Goal: Transaction & Acquisition: Purchase product/service

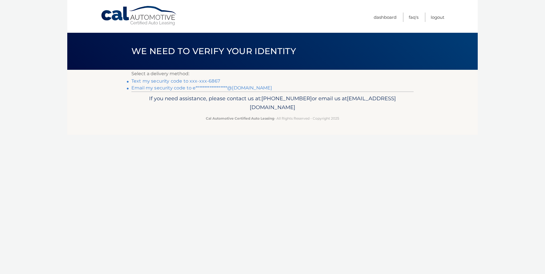
click at [198, 83] on link "Text my security code to xxx-xxx-6867" at bounding box center [175, 80] width 89 height 5
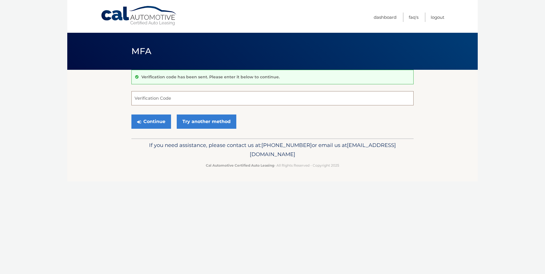
click at [201, 101] on input "Verification Code" at bounding box center [272, 98] width 282 height 14
type input "493098"
click at [155, 127] on button "Continue" at bounding box center [151, 122] width 40 height 14
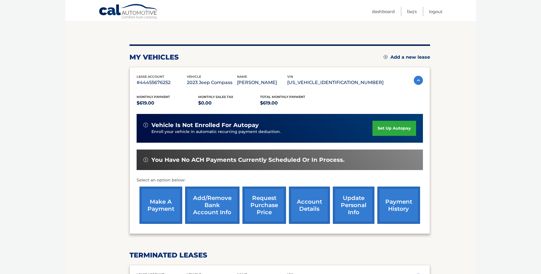
scroll to position [57, 0]
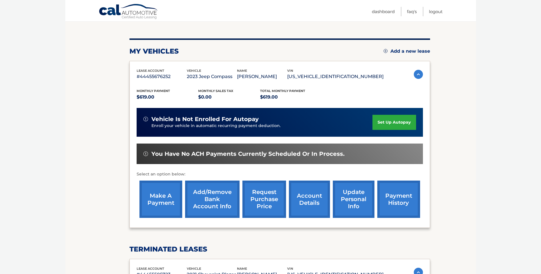
click at [147, 195] on link "make a payment" at bounding box center [160, 199] width 43 height 37
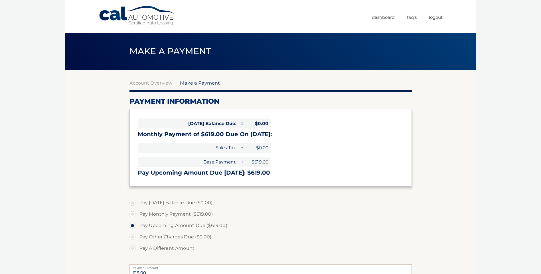
select select "ZDgzYWUxZDMtNWUxYS00YzJlLWJhOTItZmMyOWJiZDRmZDEy"
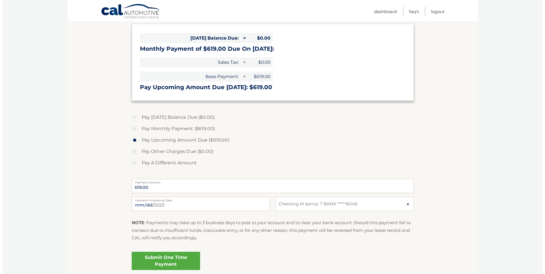
scroll to position [114, 0]
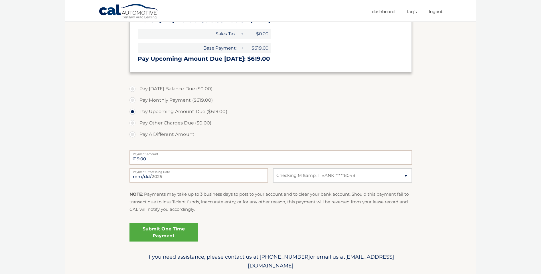
click at [166, 231] on link "Submit One Time Payment" at bounding box center [163, 232] width 68 height 18
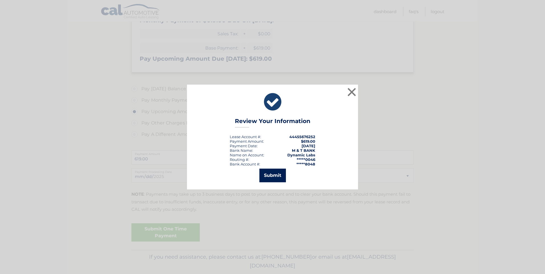
click at [274, 177] on button "Submit" at bounding box center [272, 176] width 27 height 14
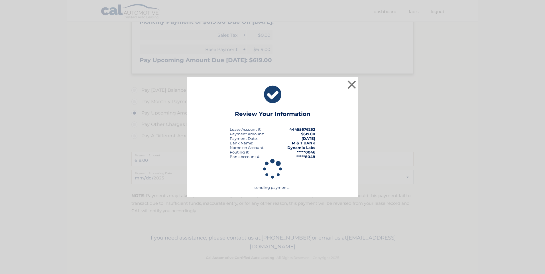
scroll to position [113, 0]
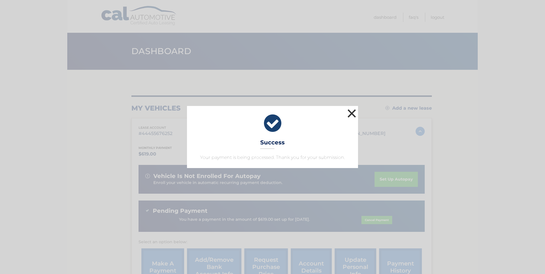
click at [348, 114] on button "×" at bounding box center [351, 113] width 11 height 11
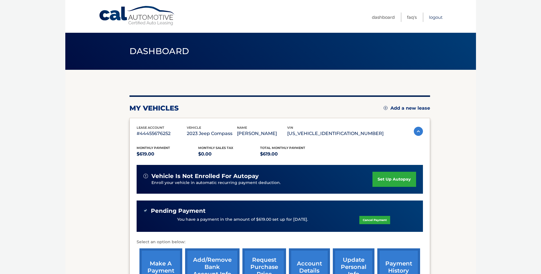
click at [437, 19] on link "Logout" at bounding box center [436, 17] width 14 height 9
